Goal: Information Seeking & Learning: Learn about a topic

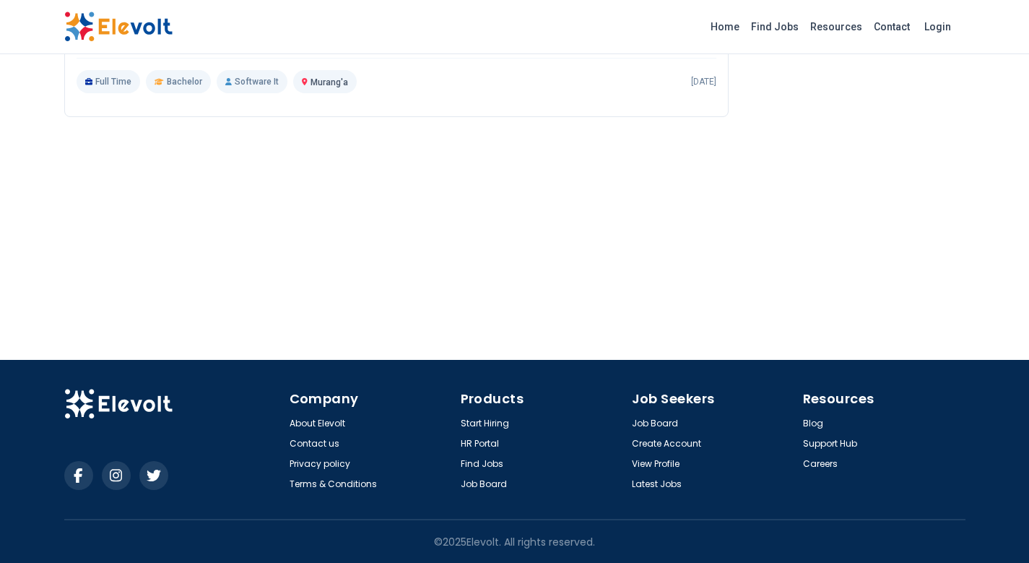
scroll to position [1218, 0]
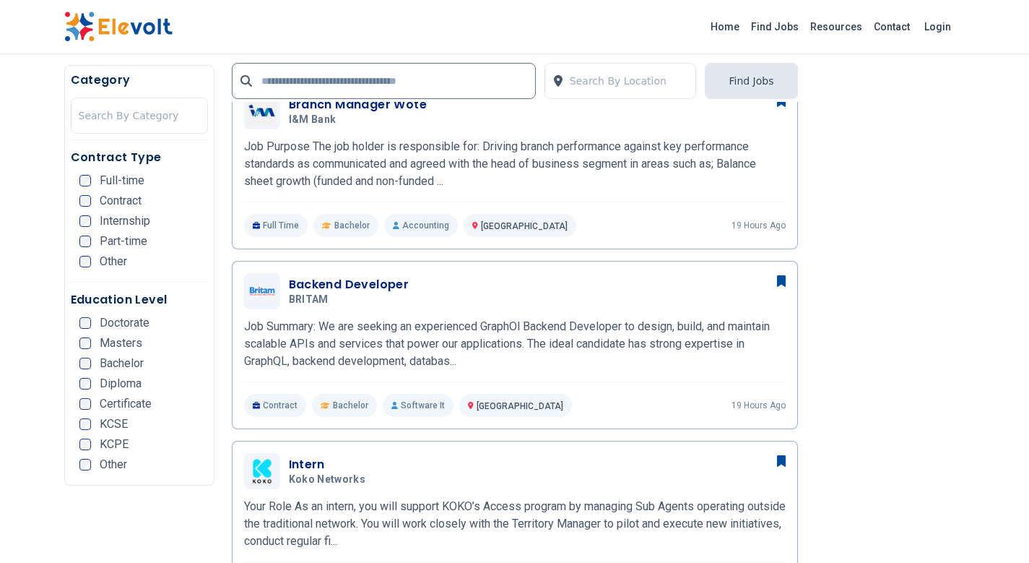
scroll to position [795, 0]
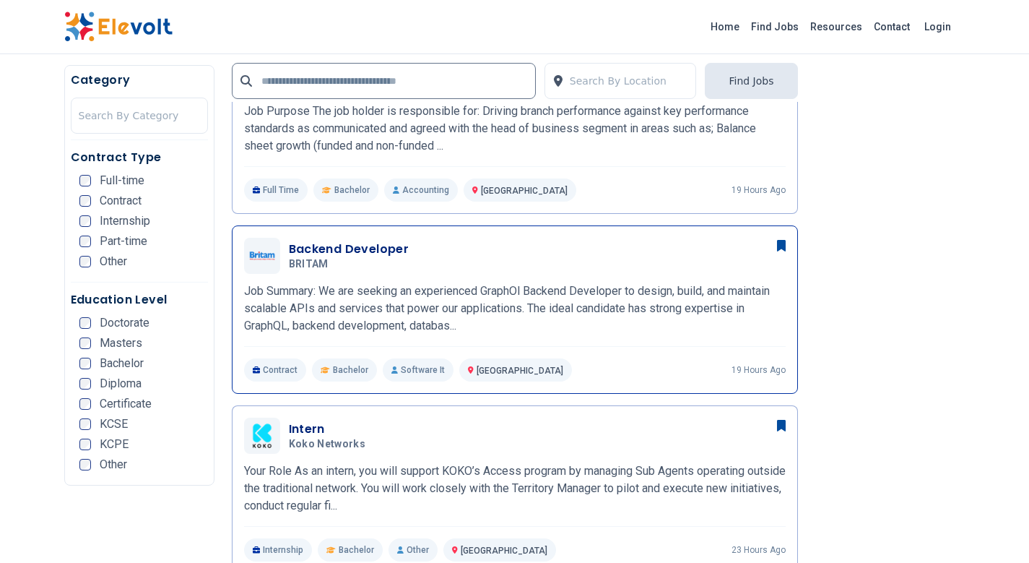
click at [431, 276] on div "Backend Developer BRITAM [DATE] [DATE] [GEOGRAPHIC_DATA] KE Job Summary: We are…" at bounding box center [515, 310] width 542 height 144
